Goal: Information Seeking & Learning: Understand process/instructions

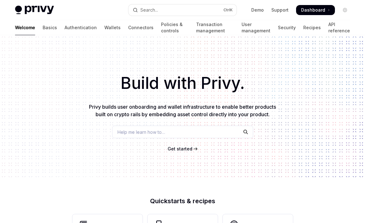
click at [180, 149] on span "Get started" at bounding box center [180, 148] width 25 height 5
